Goal: Information Seeking & Learning: Learn about a topic

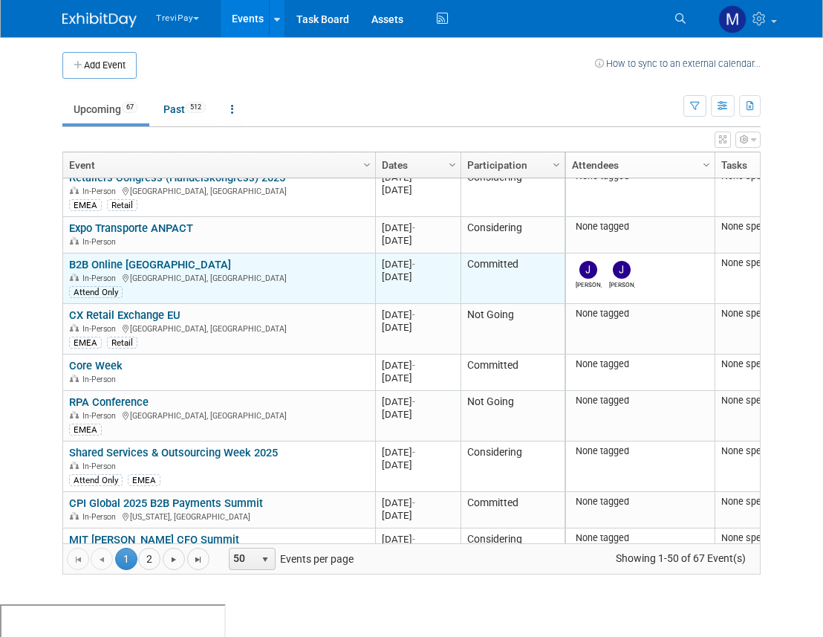
click at [143, 260] on link "B2B Online [GEOGRAPHIC_DATA]" at bounding box center [150, 264] width 162 height 13
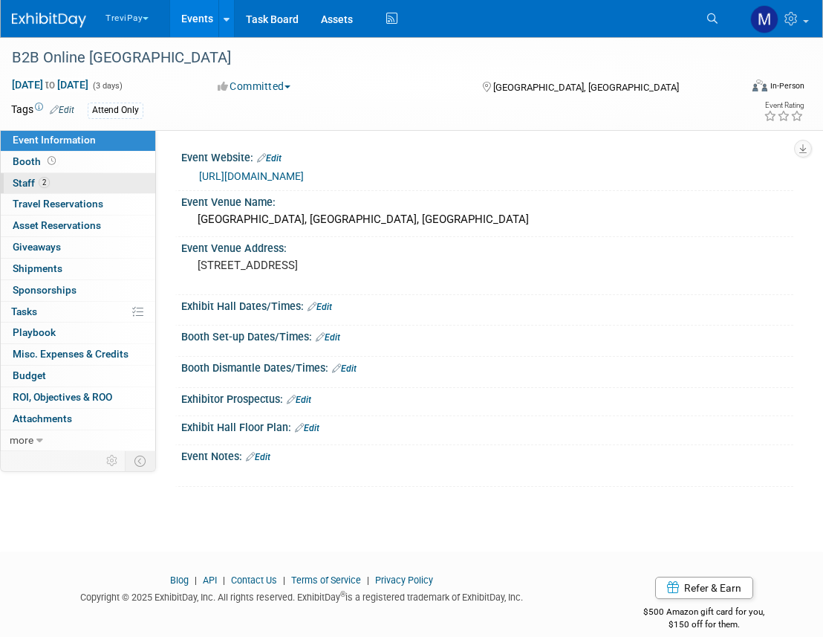
click at [48, 181] on span "2" at bounding box center [44, 182] width 11 height 11
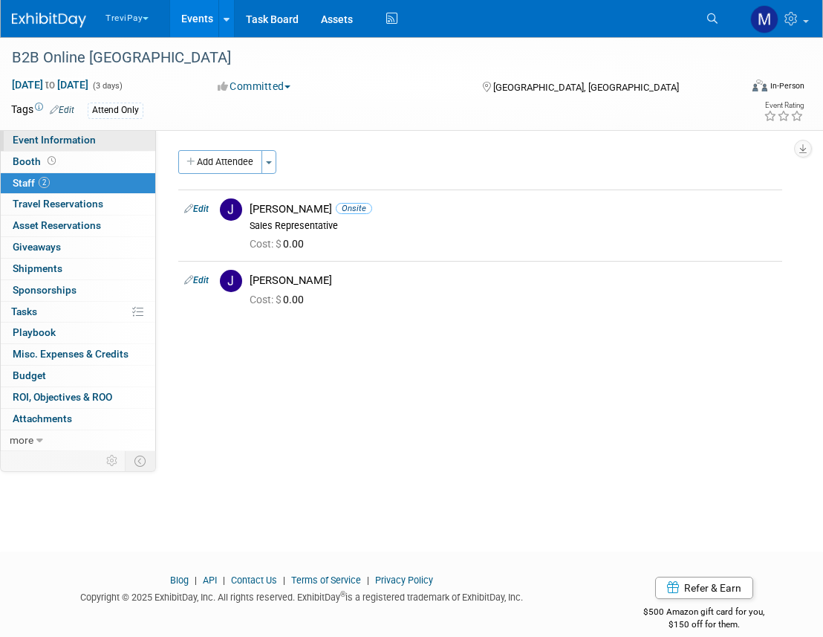
click at [59, 140] on span "Event Information" at bounding box center [54, 140] width 83 height 12
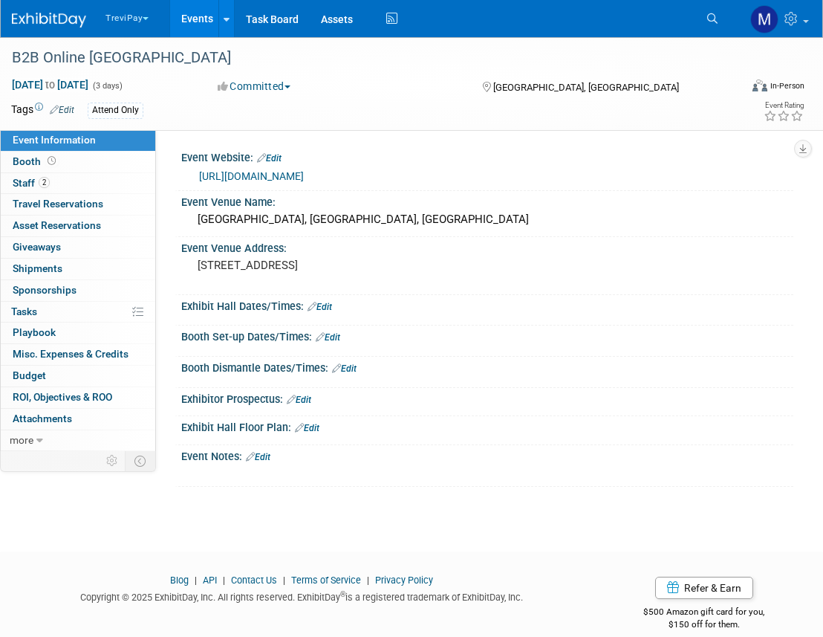
click at [284, 175] on link "[URL][DOMAIN_NAME]" at bounding box center [251, 176] width 105 height 12
